Goal: Communication & Community: Answer question/provide support

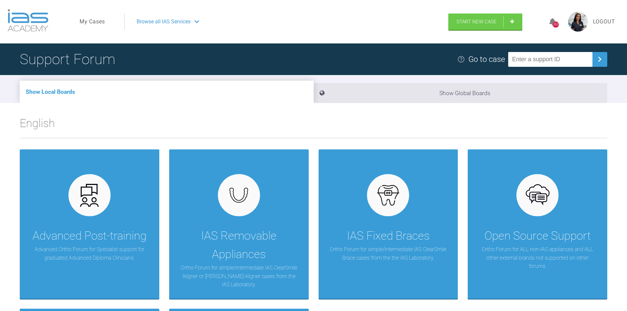
click at [89, 24] on link "My Cases" at bounding box center [92, 21] width 25 height 9
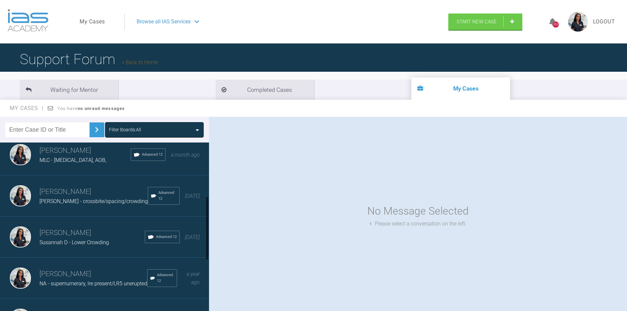
scroll to position [165, 0]
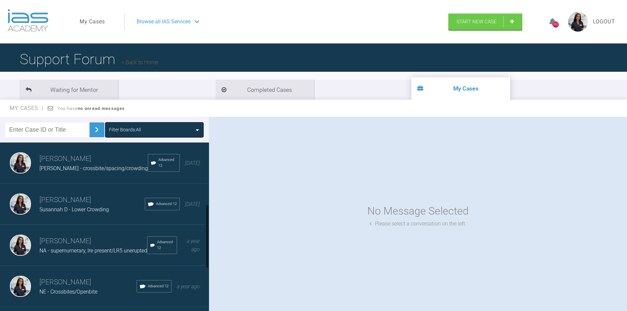
click at [52, 201] on h3 "[PERSON_NAME]" at bounding box center [91, 199] width 105 height 11
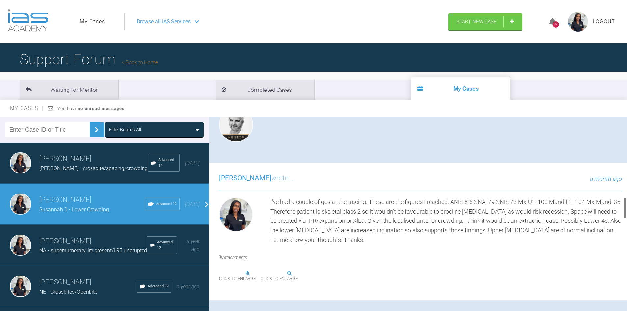
scroll to position [724, 0]
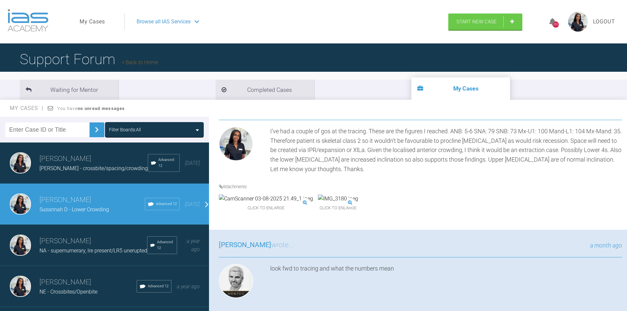
click at [322, 203] on img at bounding box center [338, 198] width 40 height 9
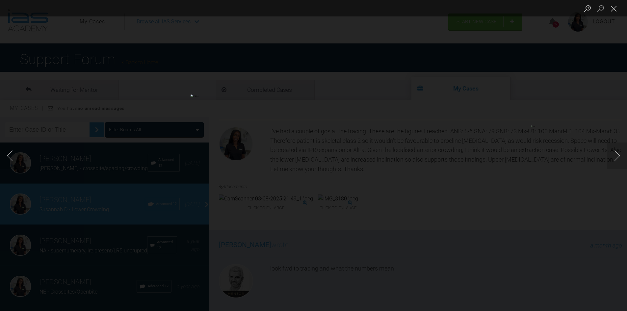
click at [139, 55] on div "Lightbox" at bounding box center [313, 155] width 627 height 311
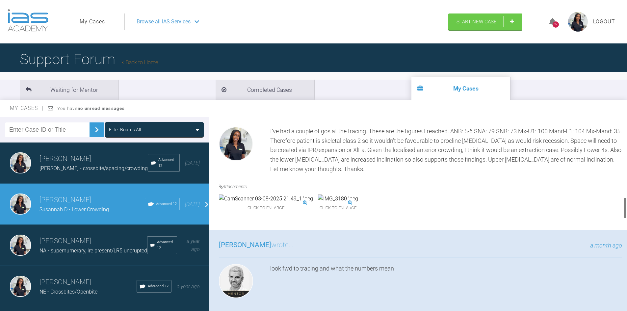
click at [270, 203] on img at bounding box center [266, 198] width 94 height 9
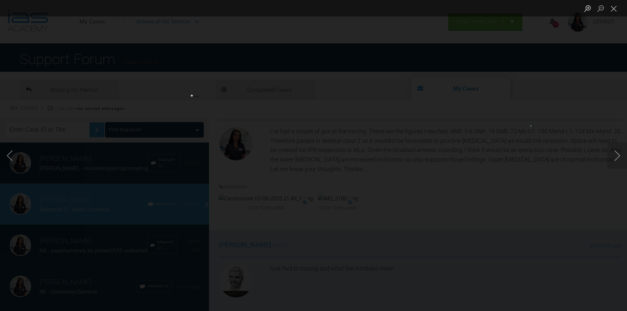
click at [498, 176] on div "Lightbox" at bounding box center [313, 155] width 627 height 311
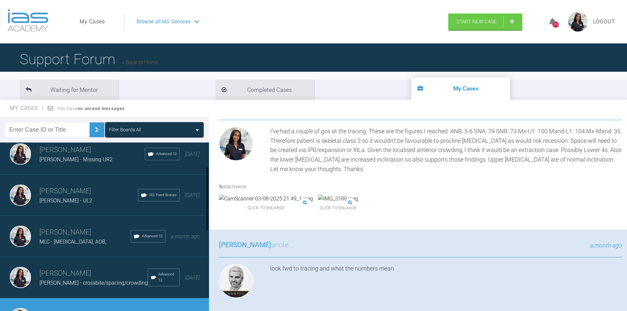
scroll to position [66, 0]
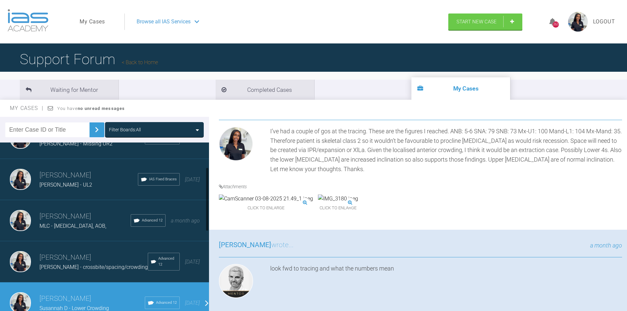
click at [69, 220] on h3 "[PERSON_NAME]" at bounding box center [84, 216] width 91 height 11
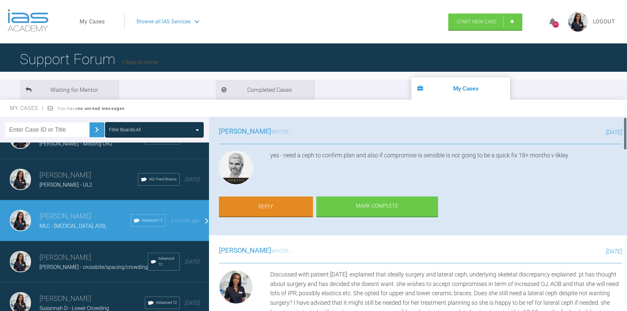
scroll to position [0, 0]
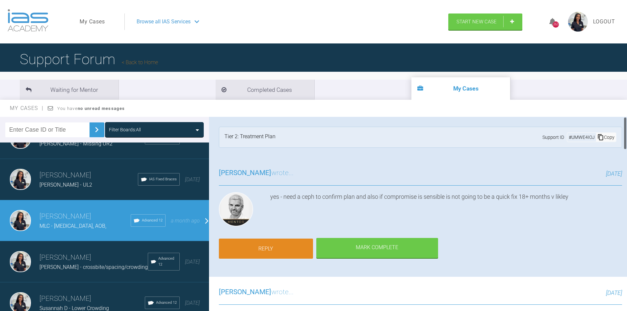
click at [276, 244] on link "Reply" at bounding box center [266, 249] width 94 height 20
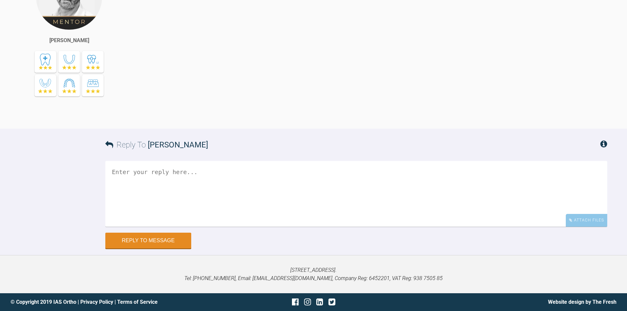
scroll to position [1854, 0]
click at [587, 117] on div "yes - need a ceph to confirm plan and also if compromise is sensible is not goi…" at bounding box center [372, 40] width 469 height 155
click at [595, 218] on div "Attach Files" at bounding box center [586, 220] width 41 height 13
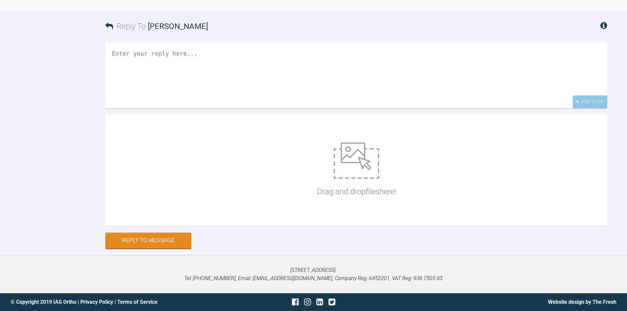
scroll to position [2006, 0]
click at [178, 73] on textarea at bounding box center [356, 75] width 502 height 66
type textarea "h"
drag, startPoint x: 314, startPoint y: 49, endPoint x: 226, endPoint y: 47, distance: 87.9
click at [226, 47] on textarea "this is the patients lateral ceph. i will attach my tracin" at bounding box center [356, 75] width 502 height 66
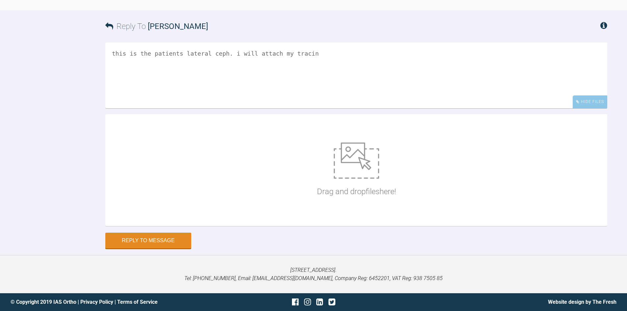
click at [267, 78] on textarea "this is the patients lateral ceph. i will attach my tracin" at bounding box center [356, 75] width 502 height 66
click at [323, 55] on textarea "this is the patients lateral ceph. i will attach my tracin" at bounding box center [356, 75] width 502 height 66
type textarea "this is the patients lateral ceph. i will attach my tracing separately."
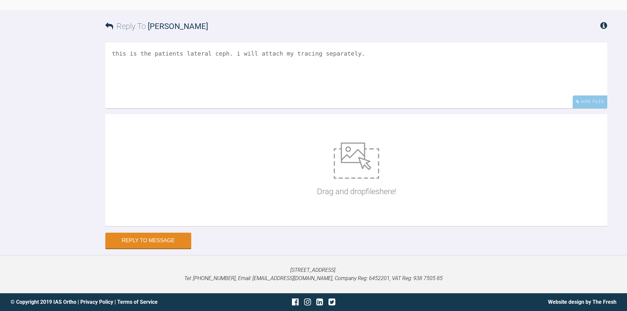
click at [482, 151] on div "Drag and drop files here!" at bounding box center [356, 170] width 502 height 112
type input "C:\fakepath\[PERSON_NAME].png"
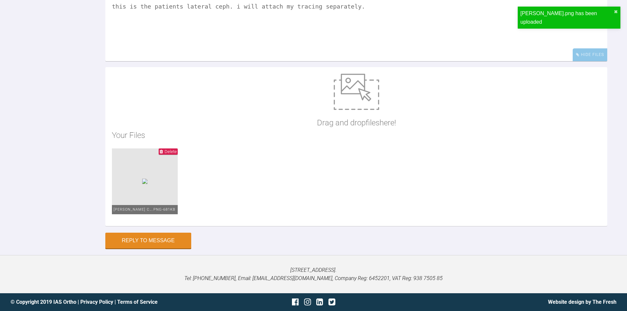
click at [111, 52] on textarea "this is the patients lateral ceph. i will attach my tracing separately." at bounding box center [356, 28] width 502 height 66
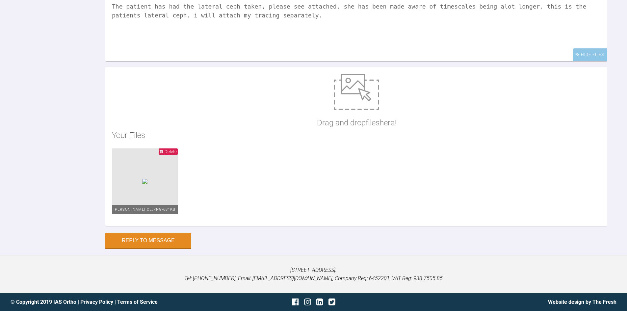
drag, startPoint x: 510, startPoint y: 52, endPoint x: 127, endPoint y: 62, distance: 383.4
click at [127, 61] on textarea "The patient has had the lateral ceph taken, please see attached. she has been m…" at bounding box center [356, 28] width 502 height 66
click at [217, 61] on textarea "The patient has had the lateral ceph taken, please see attached. she has been m…" at bounding box center [356, 28] width 502 height 66
type textarea "The patient has had the lateral ceph taken, please see attached. she has been m…"
click at [119, 232] on div "The patient has had the lateral ceph taken, please see attached. she has been m…" at bounding box center [356, 113] width 502 height 237
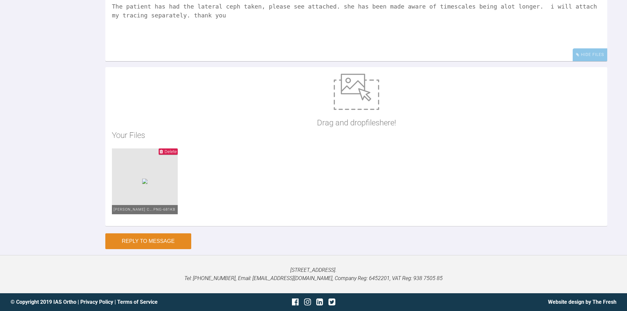
click at [128, 242] on button "Reply to Message" at bounding box center [148, 241] width 86 height 16
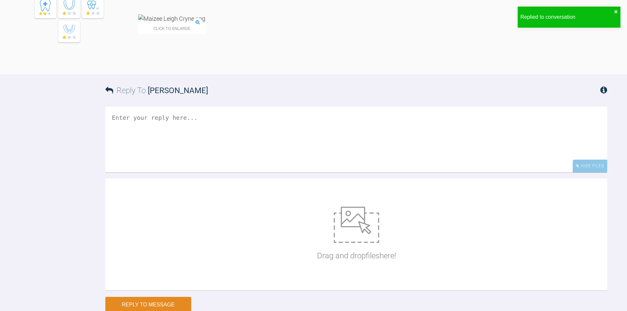
scroll to position [2068, 0]
click at [587, 40] on div "Click to enlarge" at bounding box center [372, 27] width 469 height 26
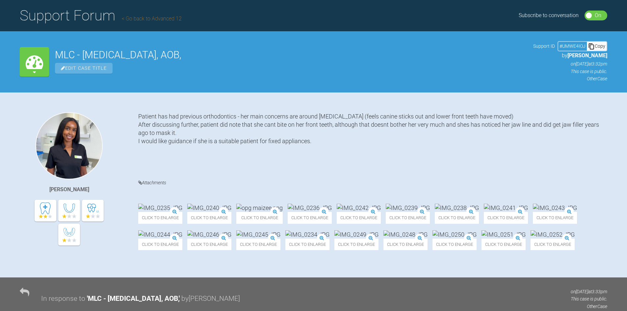
scroll to position [0, 0]
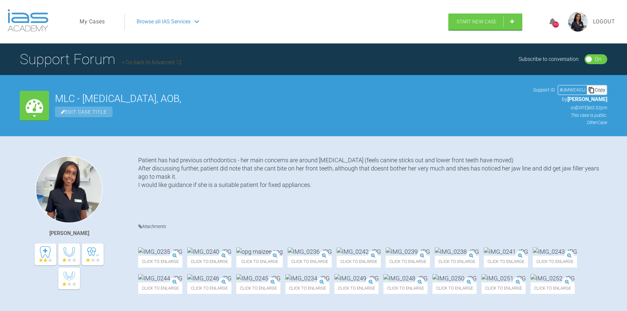
click at [80, 17] on link "My Cases" at bounding box center [92, 21] width 25 height 9
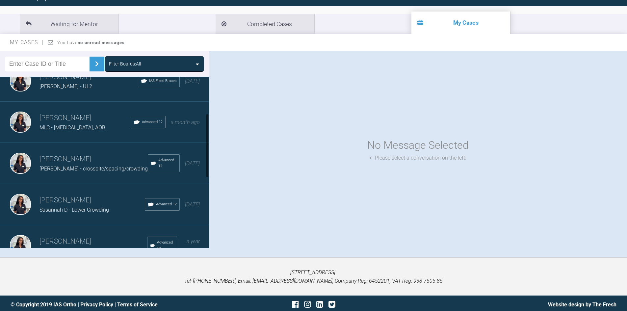
scroll to position [99, 0]
click at [59, 202] on h3 "[PERSON_NAME]" at bounding box center [91, 199] width 105 height 11
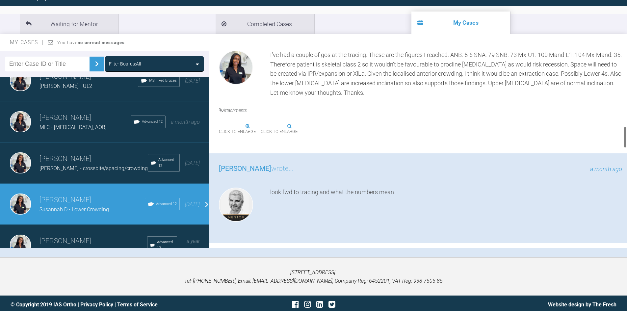
scroll to position [658, 0]
